Goal: Task Accomplishment & Management: Manage account settings

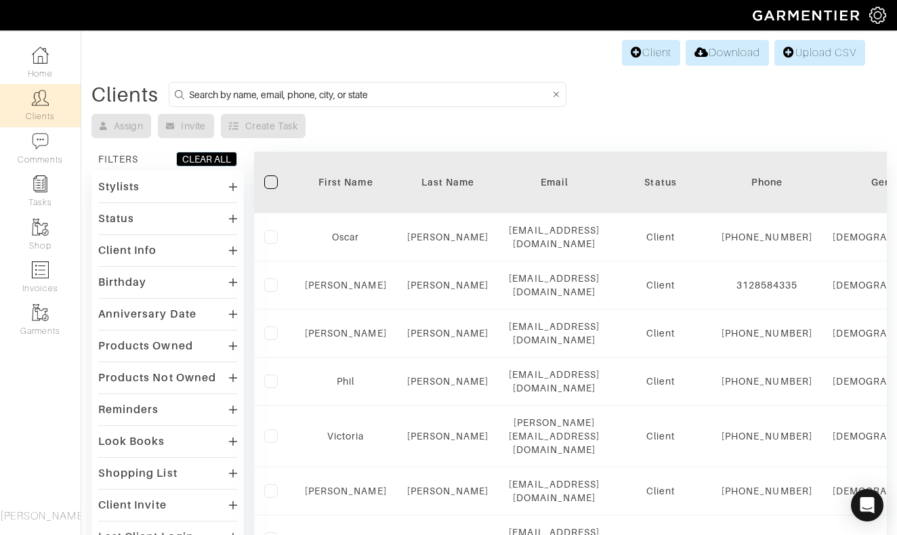
click at [383, 92] on input at bounding box center [369, 94] width 361 height 17
type input "tad"
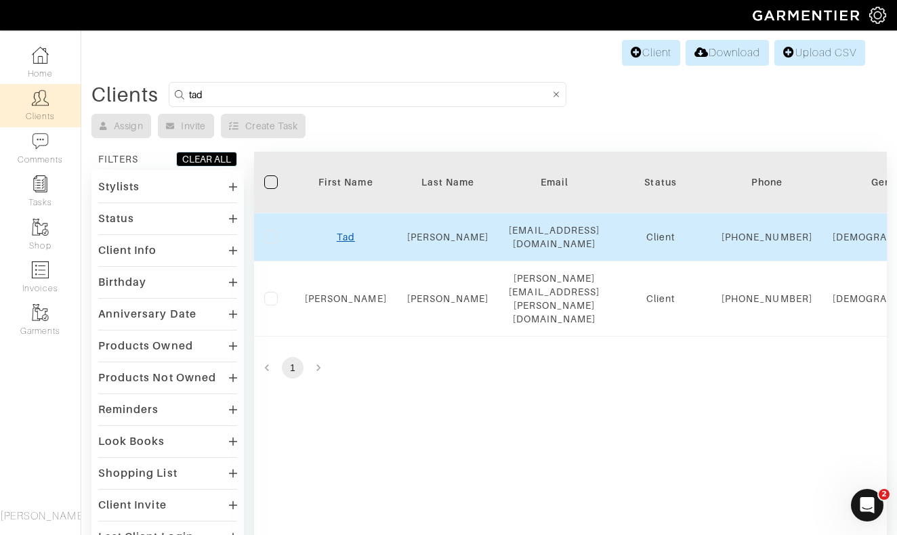
click at [347, 243] on link "Tad" at bounding box center [346, 237] width 18 height 11
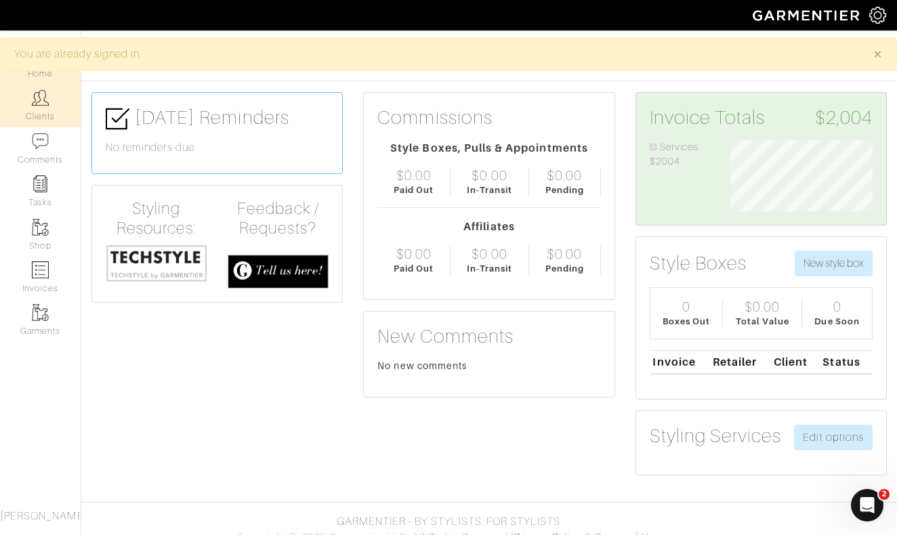
click at [44, 103] on img at bounding box center [40, 97] width 17 height 17
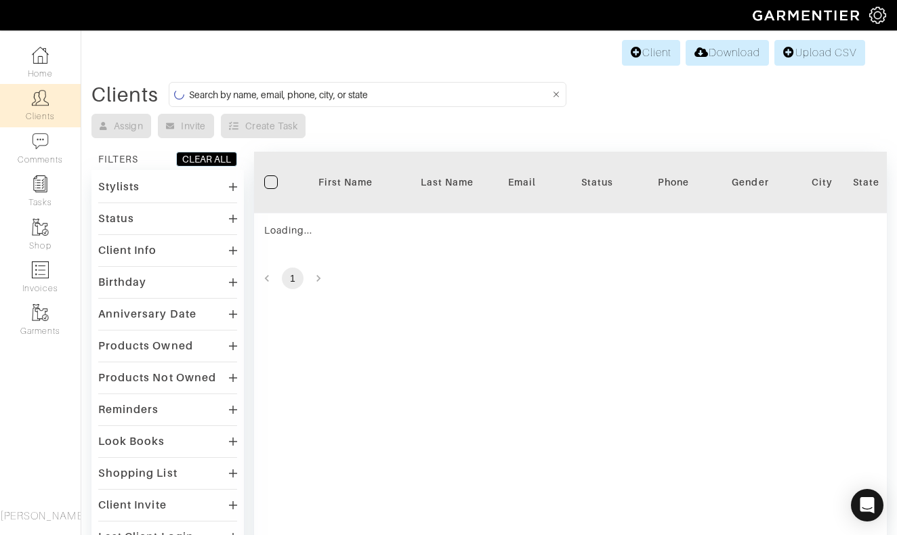
click at [307, 92] on input at bounding box center [369, 94] width 361 height 17
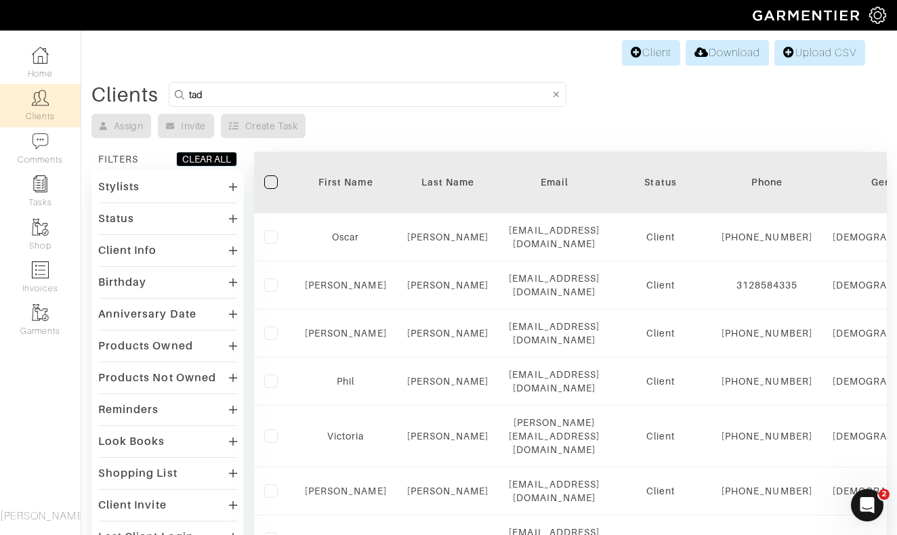
type input "tad"
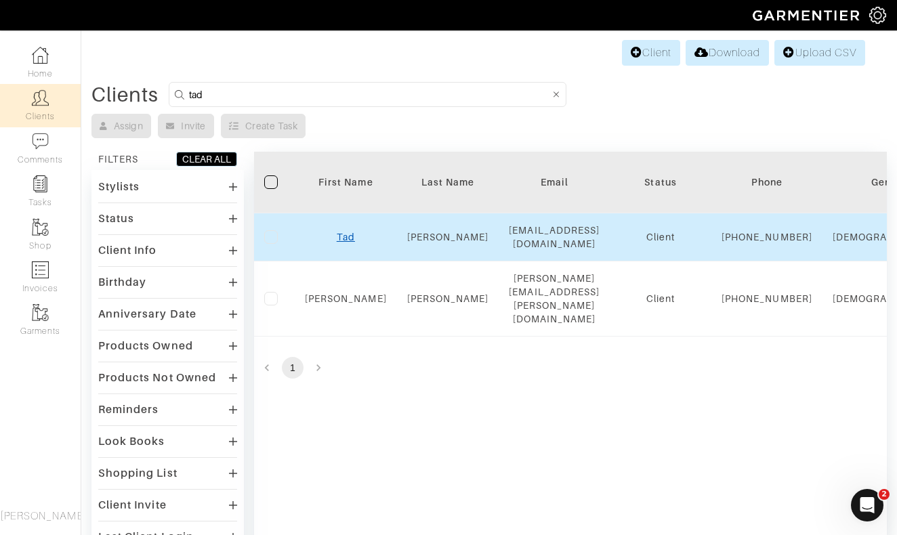
click at [342, 241] on link "Tad" at bounding box center [346, 237] width 18 height 11
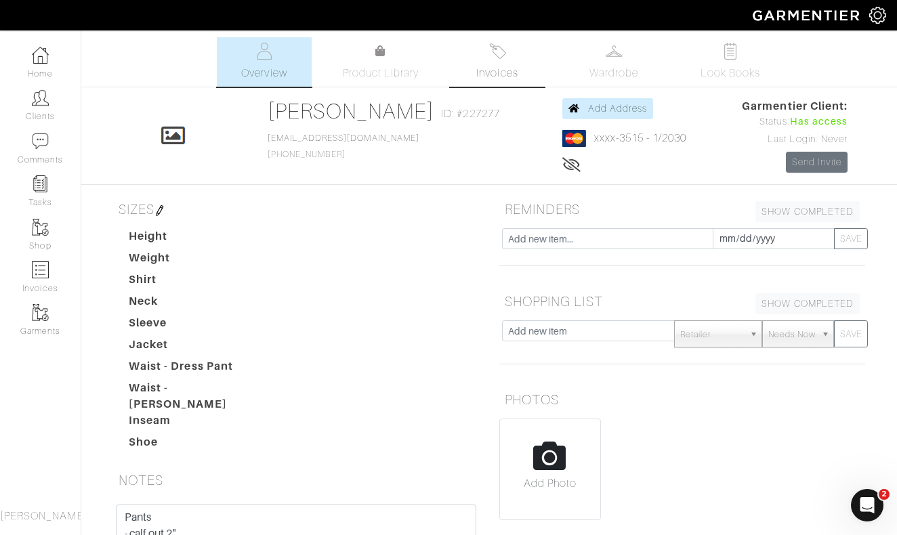
click at [506, 69] on span "Invoices" at bounding box center [496, 73] width 41 height 16
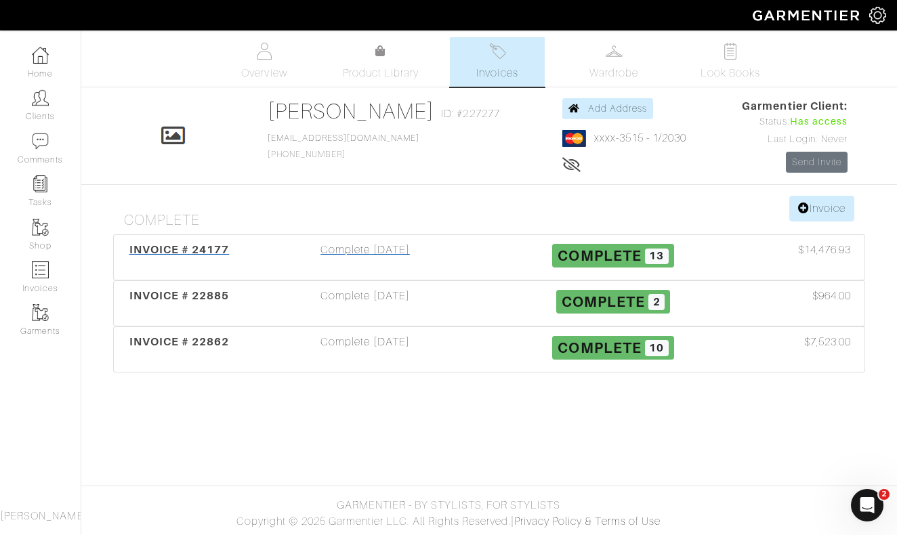
click at [361, 252] on div "Complete 07/31/25" at bounding box center [365, 257] width 248 height 31
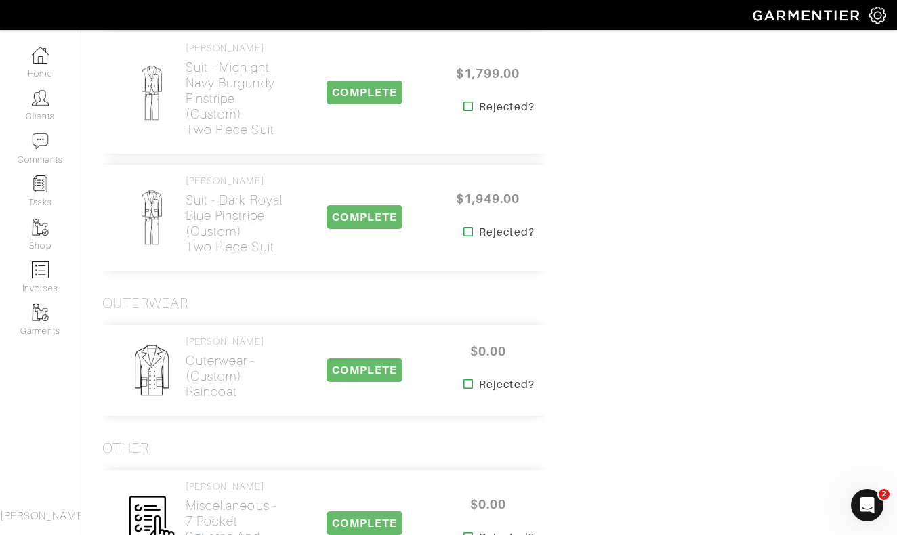
scroll to position [1418, 0]
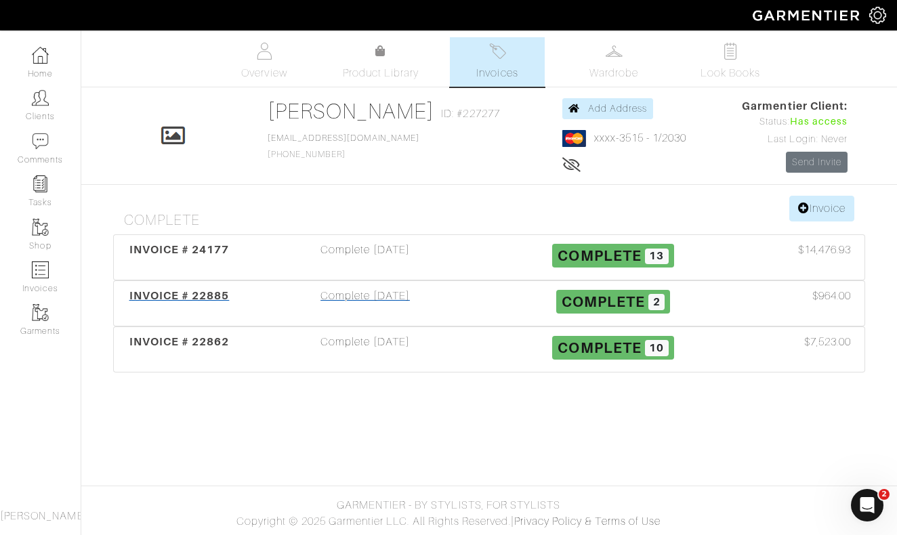
click at [214, 298] on span "INVOICE # 22885" at bounding box center [179, 295] width 100 height 13
click at [207, 341] on span "INVOICE # 22862" at bounding box center [179, 341] width 100 height 13
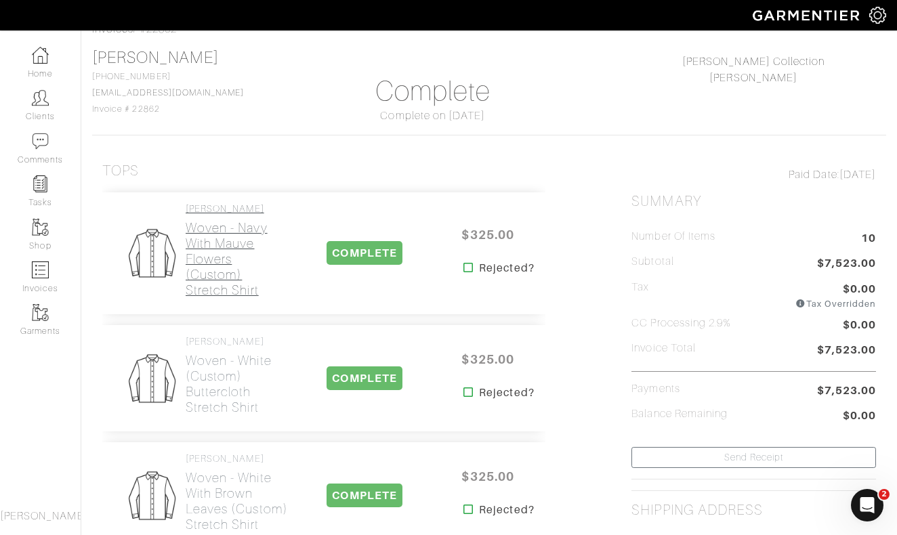
scroll to position [68, 0]
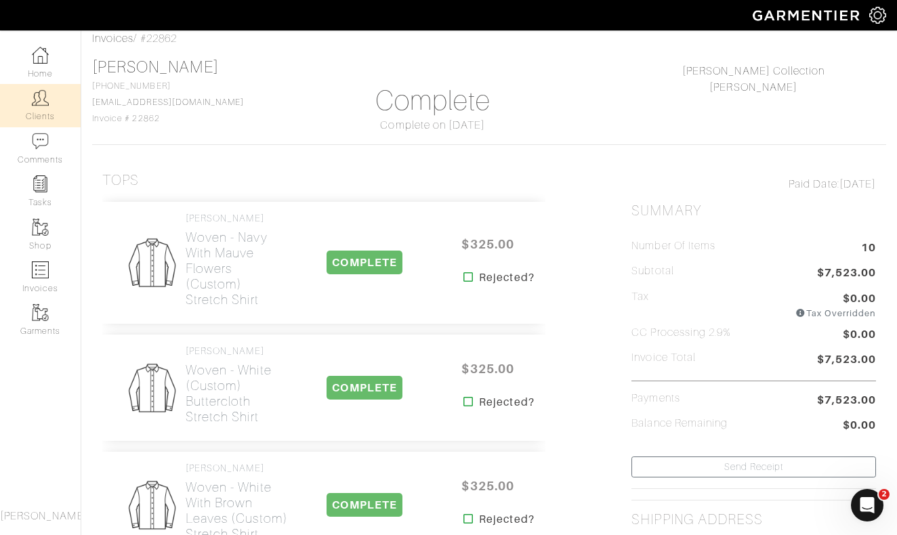
click at [48, 112] on link "Clients" at bounding box center [40, 105] width 81 height 43
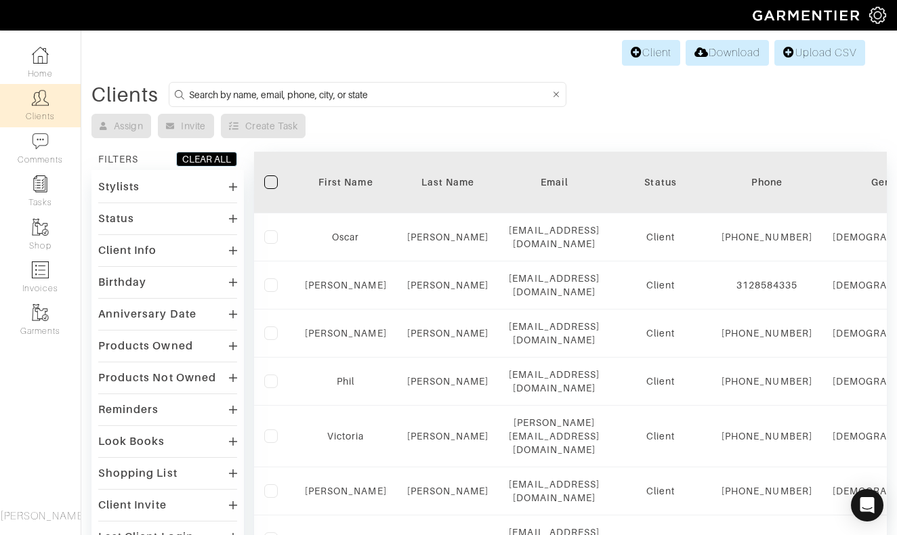
click at [332, 86] on input at bounding box center [369, 94] width 361 height 17
type input "erin"
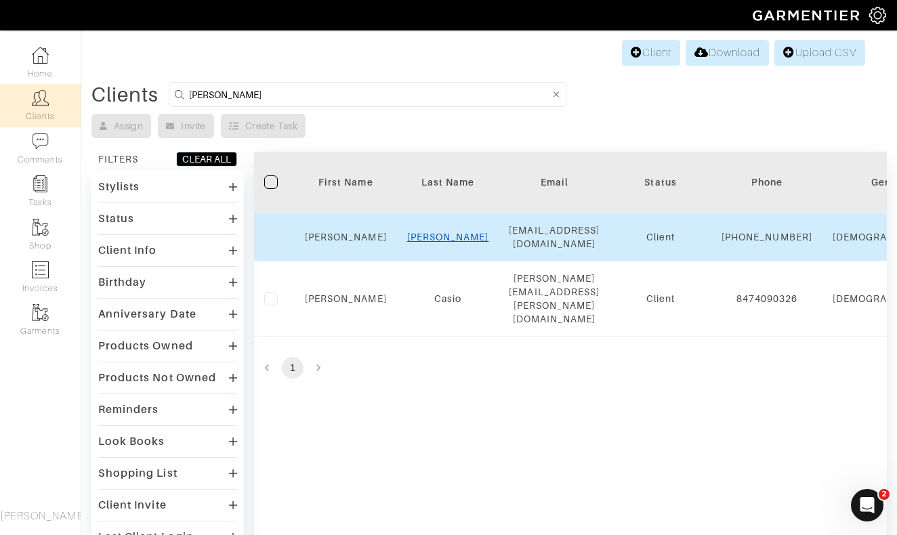
click at [455, 236] on link "Christianson" at bounding box center [448, 237] width 82 height 11
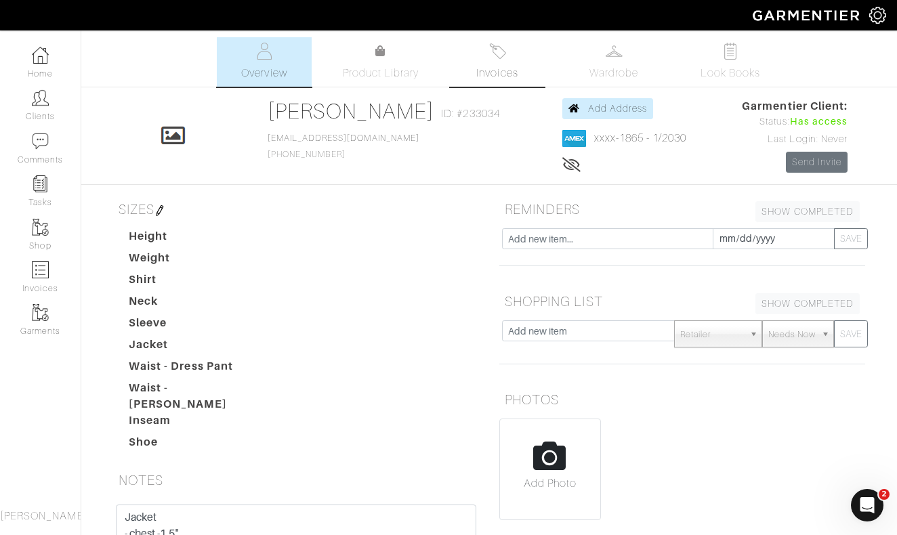
click at [497, 62] on link "Invoices" at bounding box center [497, 61] width 95 height 49
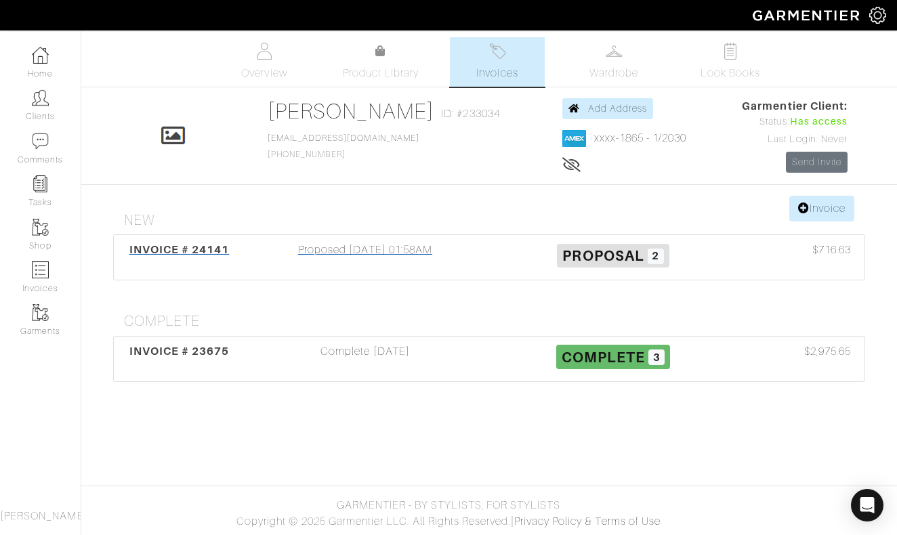
click at [376, 250] on div "Proposed [DATE] 01:58AM" at bounding box center [365, 257] width 248 height 31
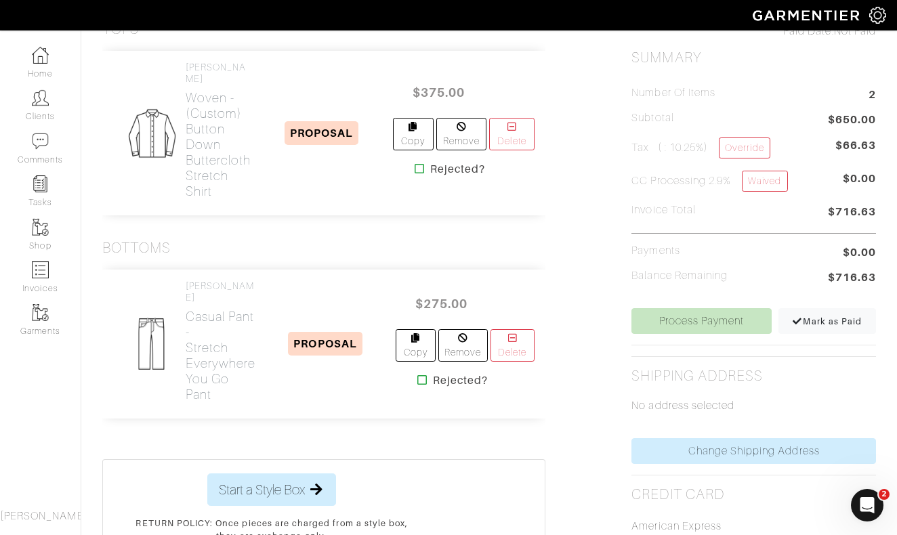
scroll to position [253, 0]
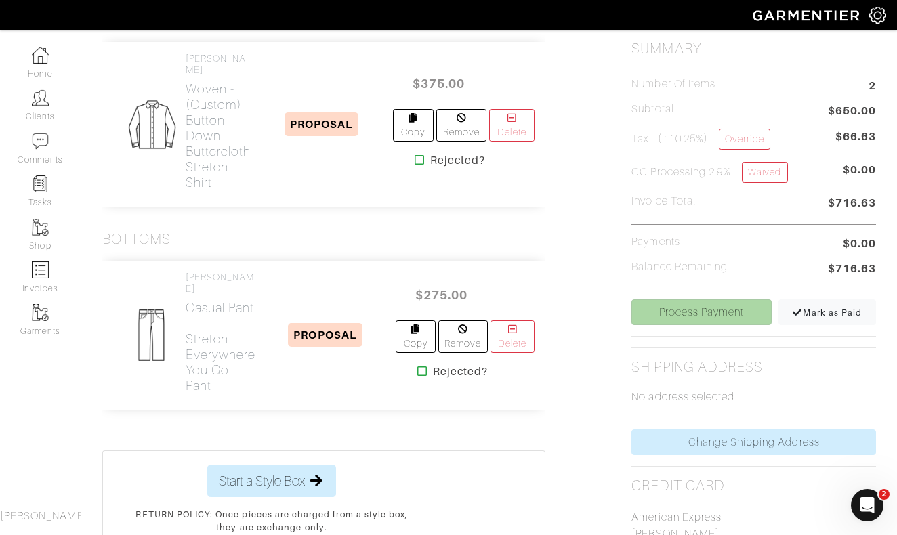
click at [697, 312] on link "Process Payment" at bounding box center [701, 312] width 140 height 26
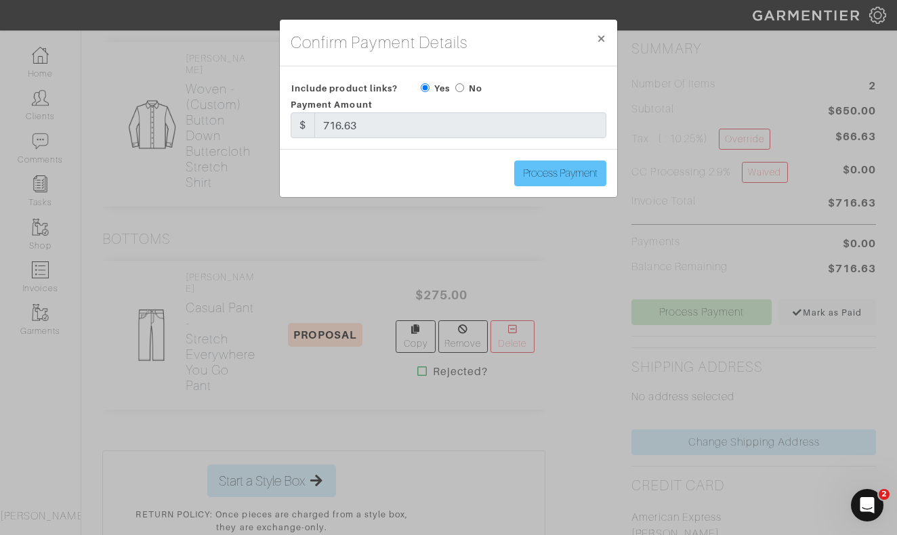
click at [564, 180] on input "Process Payment" at bounding box center [560, 174] width 92 height 26
type input "Process Payment"
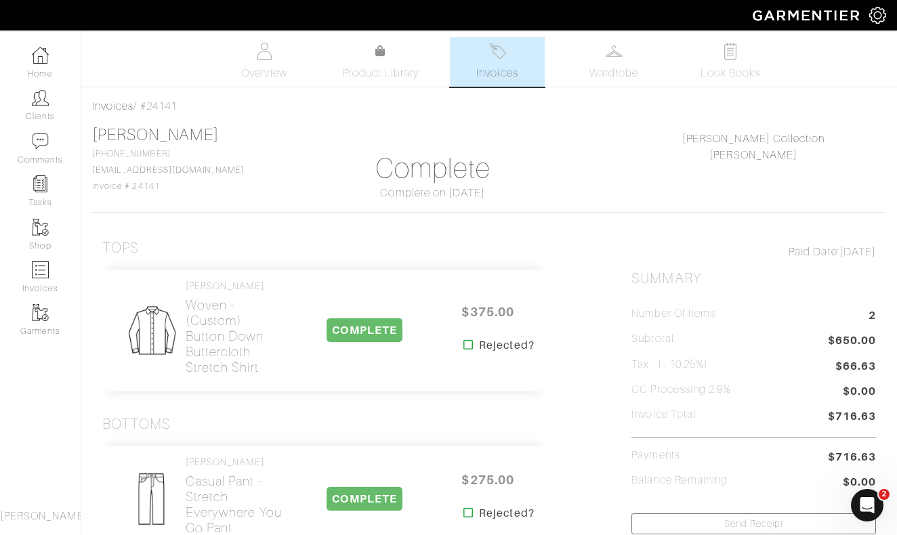
scroll to position [0, 0]
